Goal: Check status

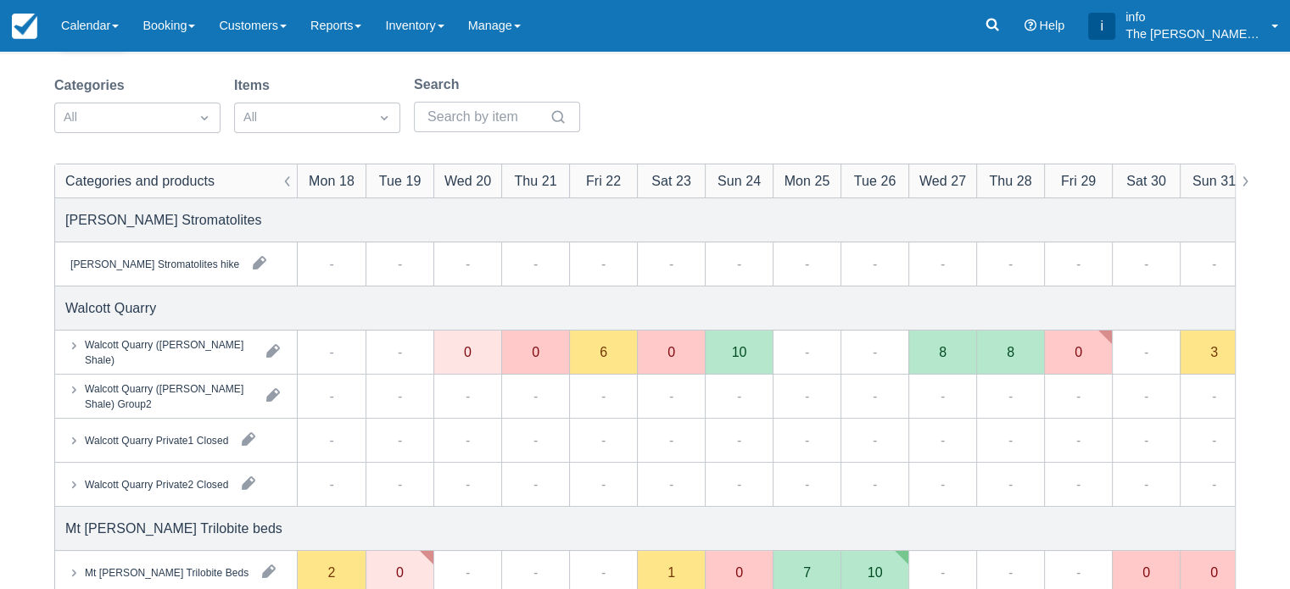
scroll to position [85, 0]
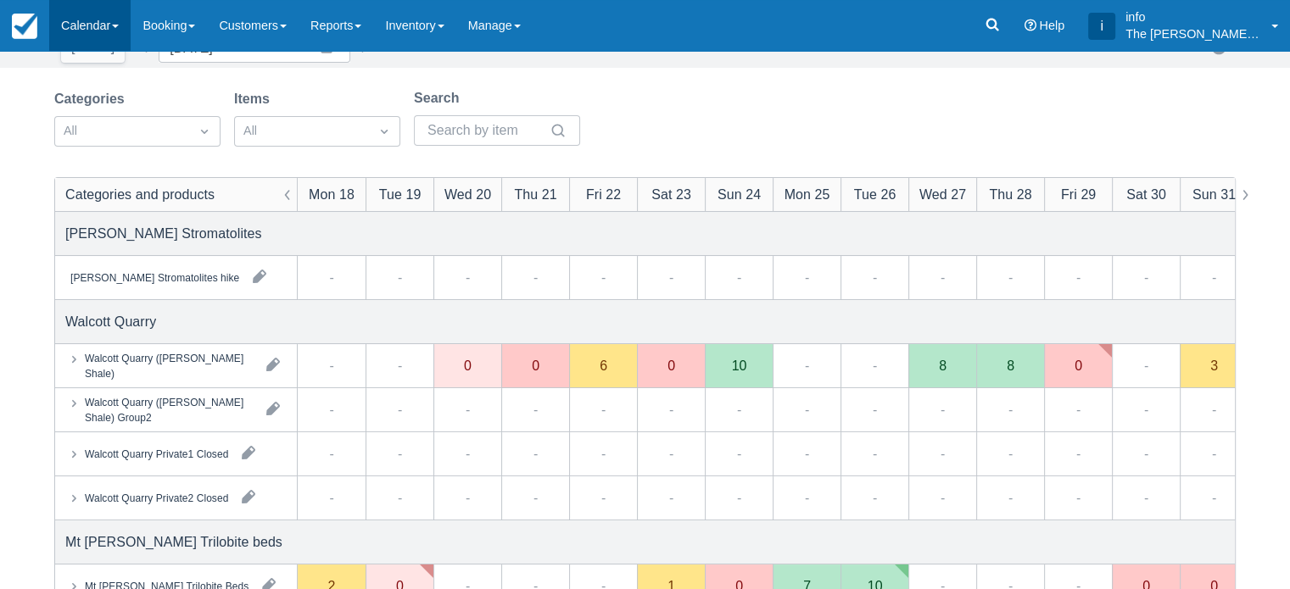
click at [98, 28] on link "Calendar" at bounding box center [89, 25] width 81 height 51
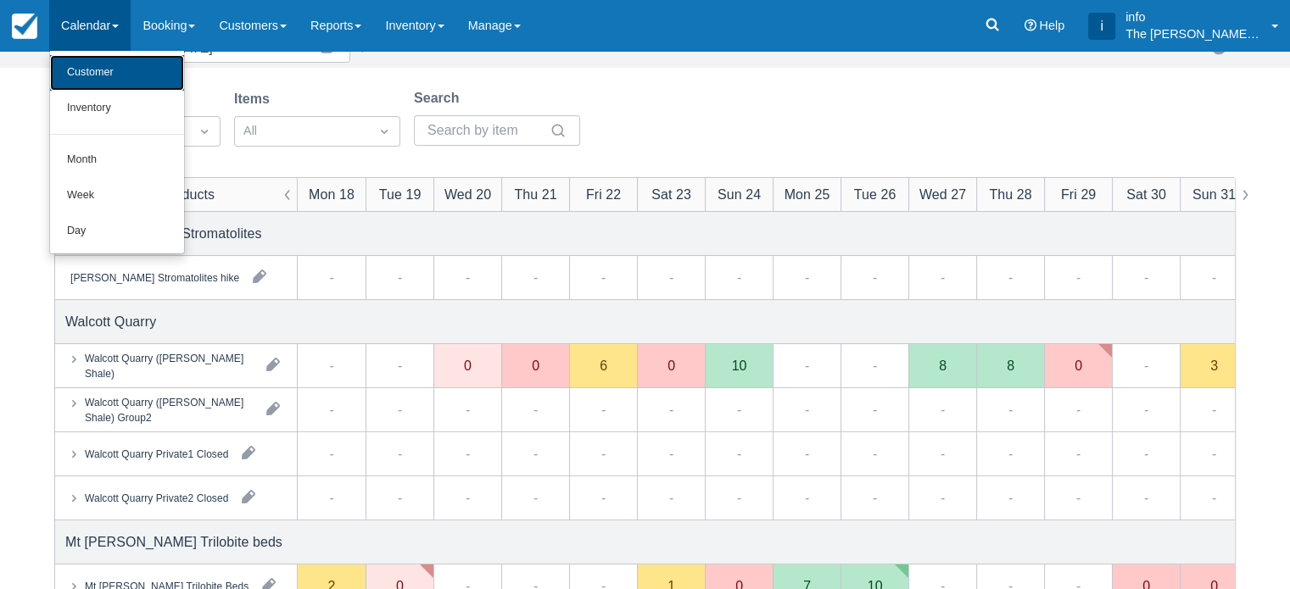
click at [109, 68] on link "Customer" at bounding box center [117, 73] width 134 height 36
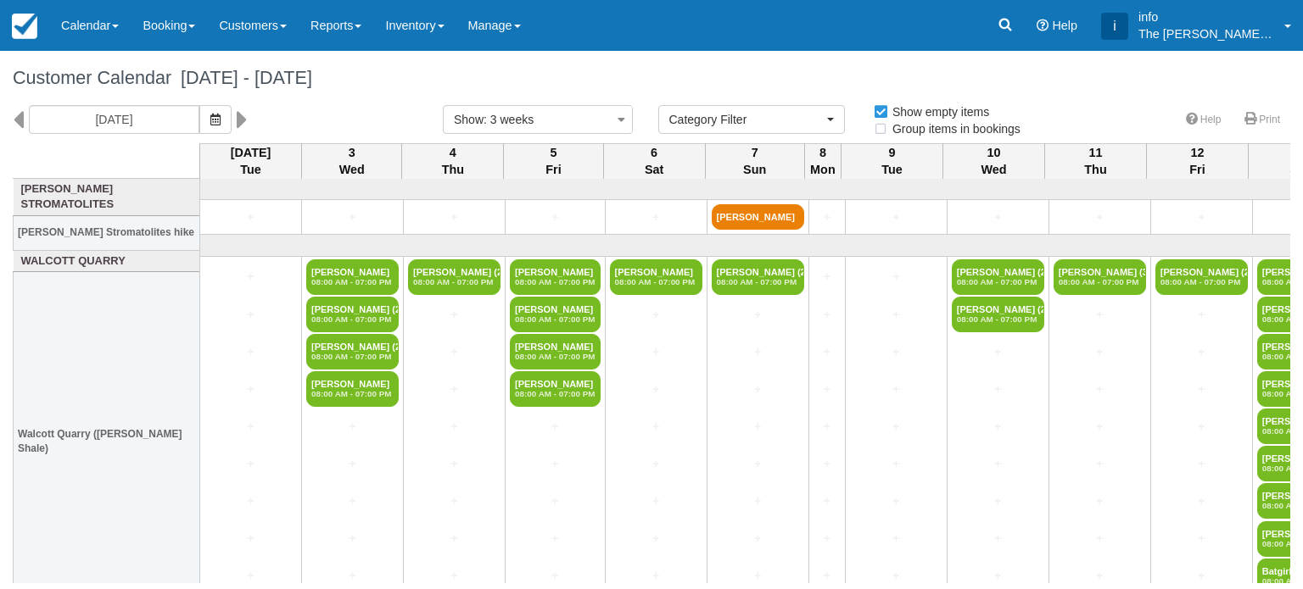
select select
click at [24, 117] on div "Tue 02 September 2025" at bounding box center [215, 119] width 430 height 29
click at [22, 118] on icon at bounding box center [18, 119] width 11 height 29
type input "Tue 12 August 2025"
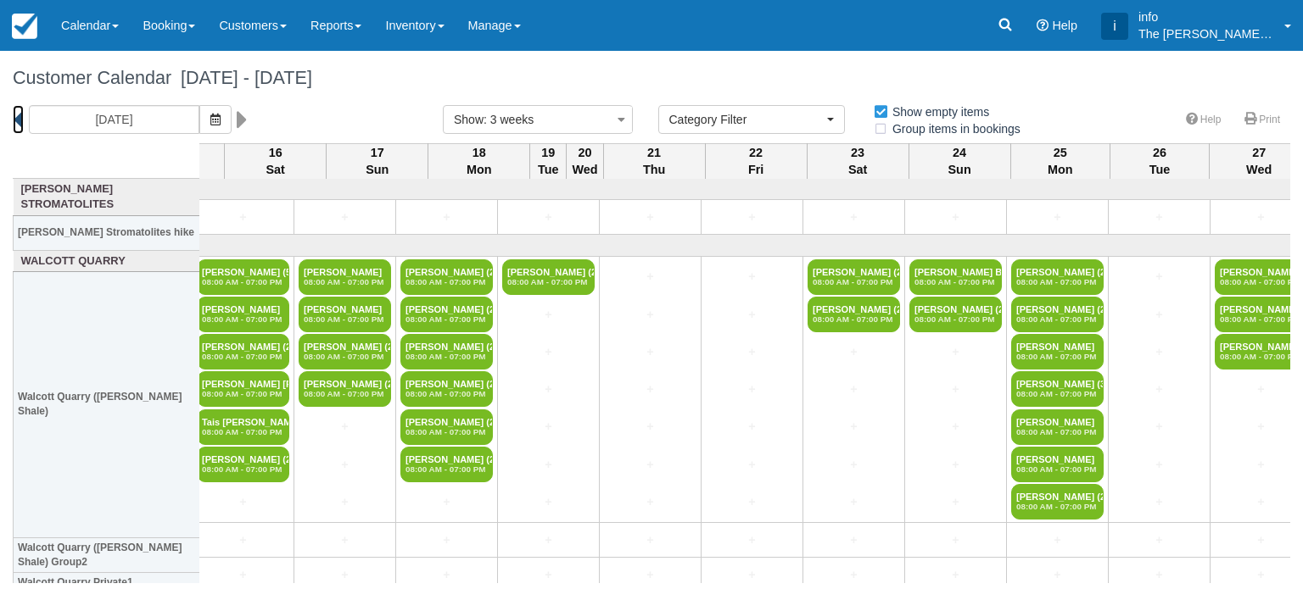
scroll to position [0, 1019]
